Goal: Navigation & Orientation: Find specific page/section

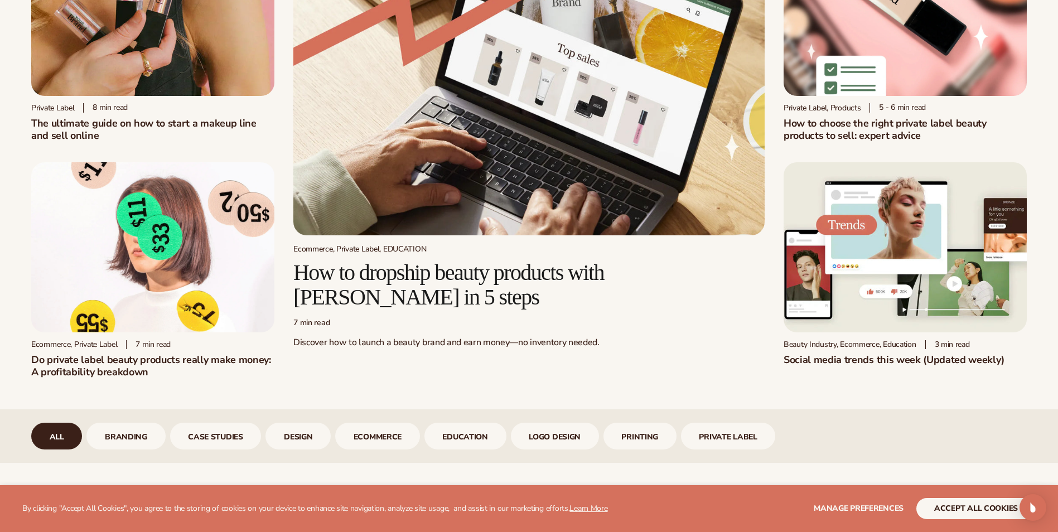
scroll to position [167, 0]
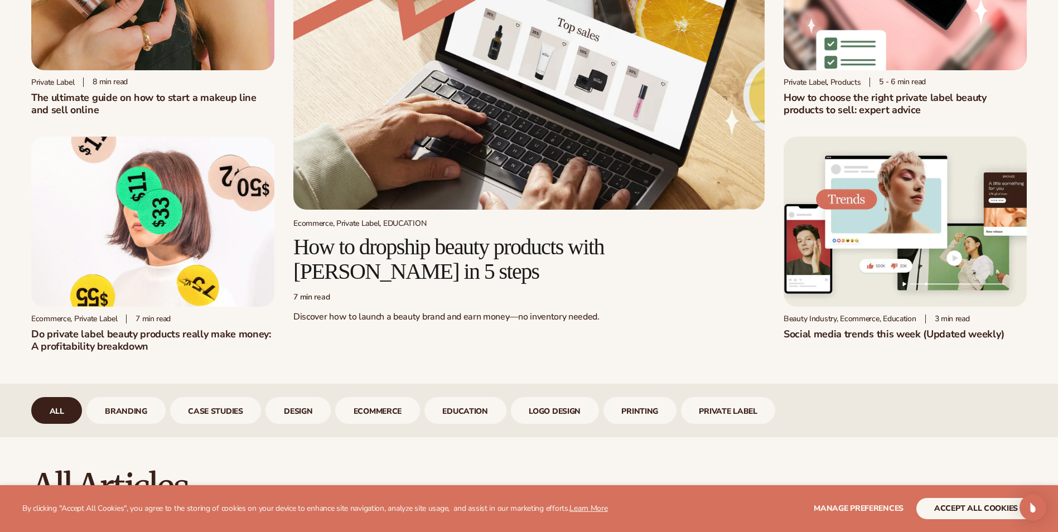
click at [197, 253] on img at bounding box center [152, 222] width 243 height 170
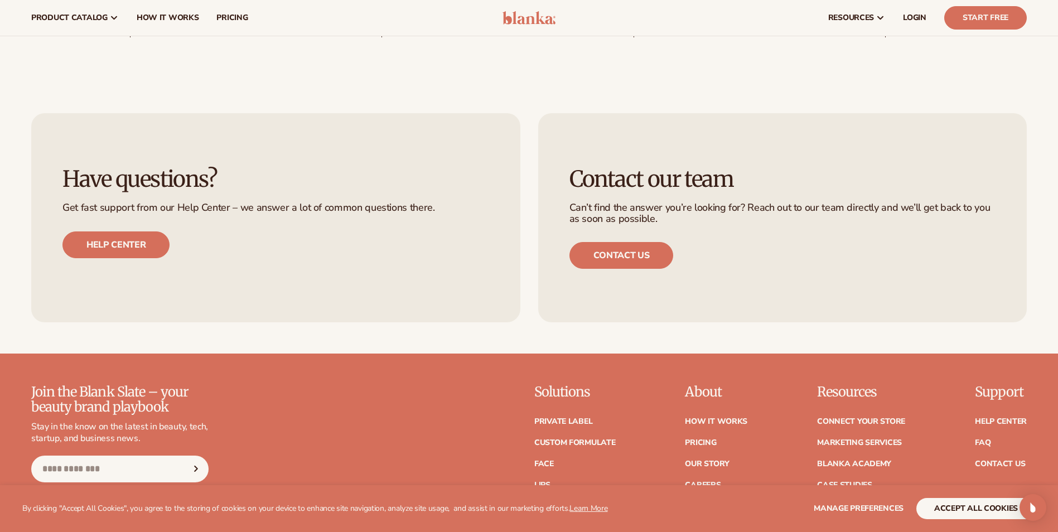
scroll to position [3903, 0]
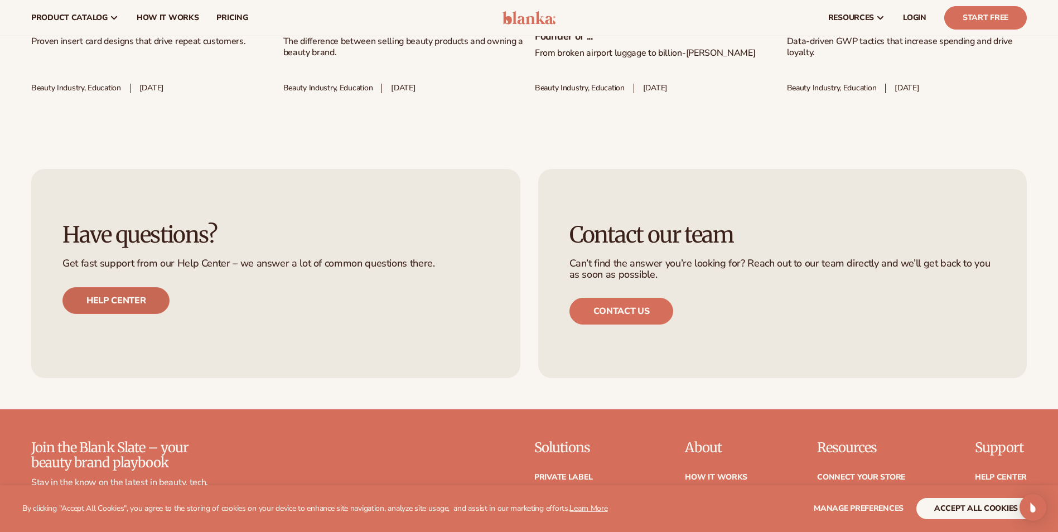
click at [135, 314] on link "Help center" at bounding box center [115, 300] width 107 height 27
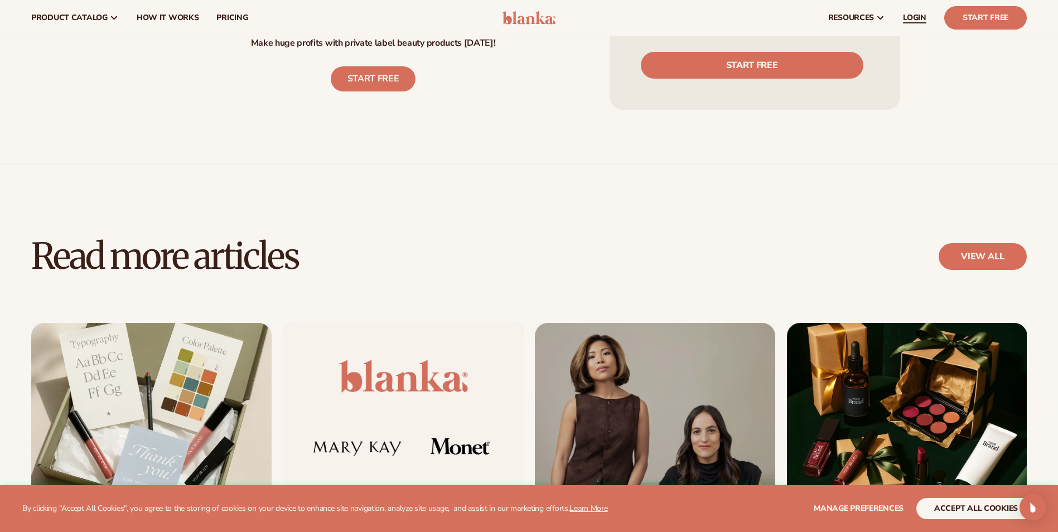
scroll to position [3346, 0]
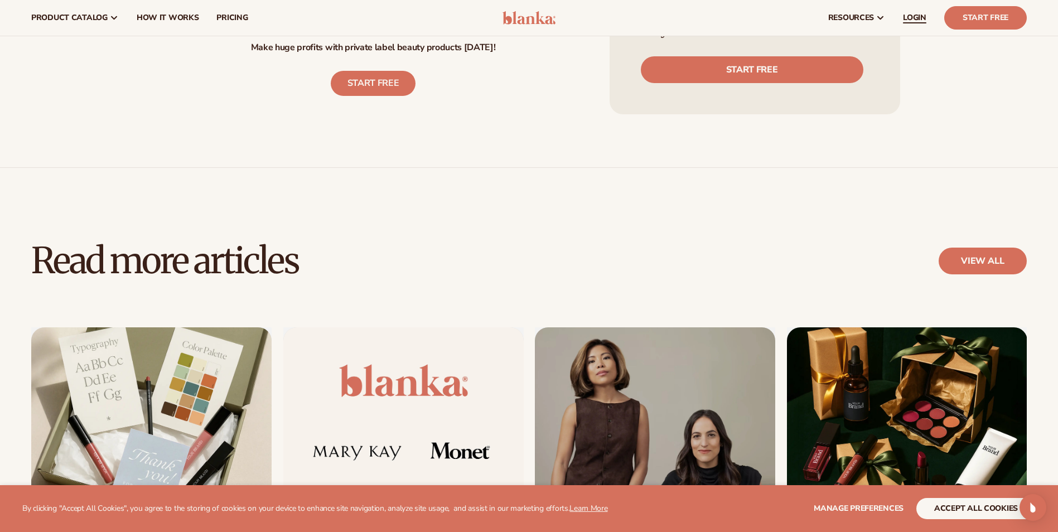
click at [908, 17] on span "LOGIN" at bounding box center [914, 17] width 23 height 9
